Goal: Check status: Check status

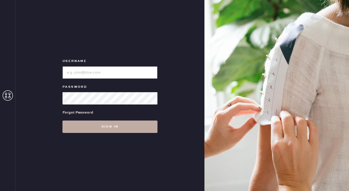
type input "reformationwilliamsburg"
click at [96, 129] on button "Sign in" at bounding box center [109, 126] width 95 height 12
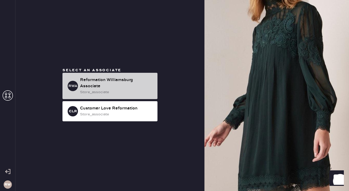
click at [94, 87] on div "Reformation Williamsburg Associate" at bounding box center [116, 83] width 73 height 12
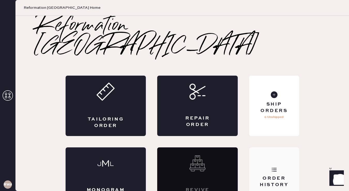
click at [264, 175] on div "Order History" at bounding box center [274, 181] width 42 height 13
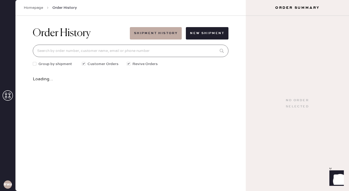
click at [56, 46] on input at bounding box center [130, 51] width 195 height 12
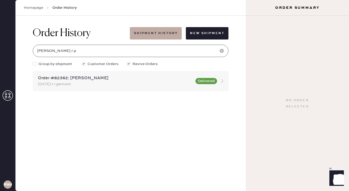
type input "[PERSON_NAME].r.p"
click at [75, 85] on div "[DATE] • 1 garment" at bounding box center [115, 84] width 154 height 6
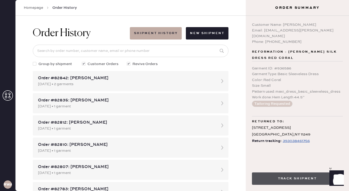
click at [281, 178] on button "Track Shipment" at bounding box center [297, 178] width 91 height 12
